Goal: Navigation & Orientation: Find specific page/section

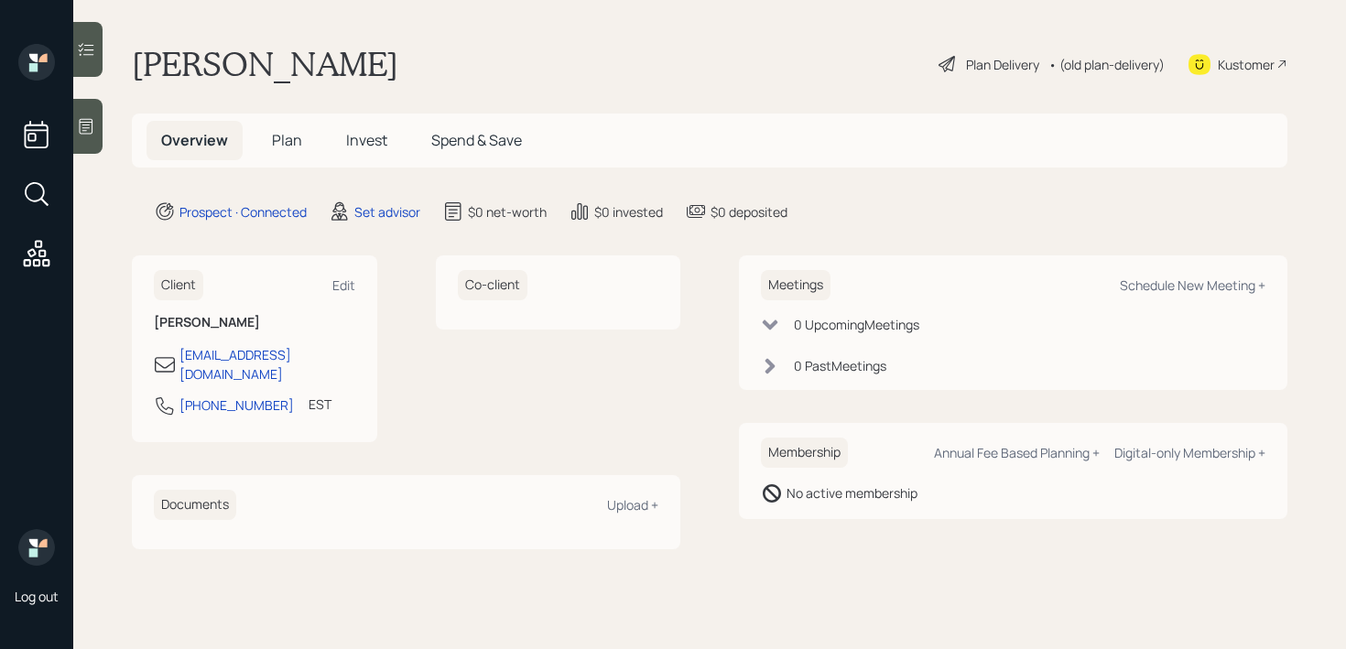
click at [1236, 80] on div "Kustomer" at bounding box center [1238, 64] width 99 height 40
